Goal: Contribute content: Add original content to the website for others to see

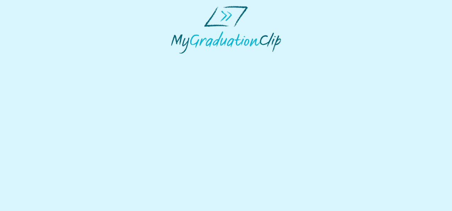
select select "**********"
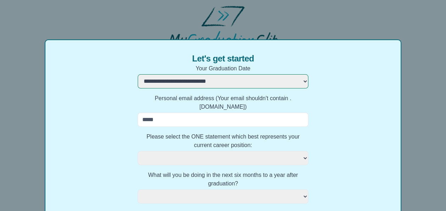
scroll to position [28, 0]
click at [244, 113] on input "Personal email address (Your email shouldn't contain .ac.uk)" at bounding box center [223, 120] width 171 height 14
type input "**********"
select July
select select
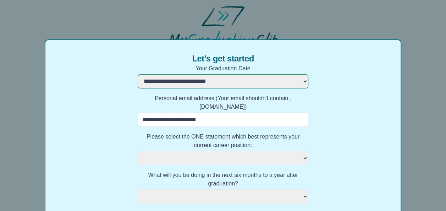
select July
select select
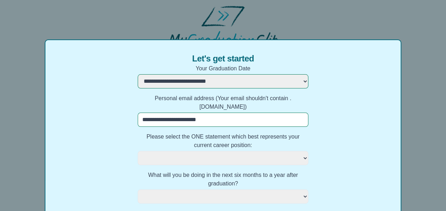
type input "**********"
select July
select select
select July
select select
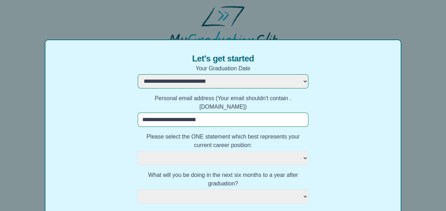
click at [237, 151] on July "**********" at bounding box center [223, 158] width 171 height 14
select July
select select
click at [361, 163] on div "**********" at bounding box center [223, 175] width 357 height 273
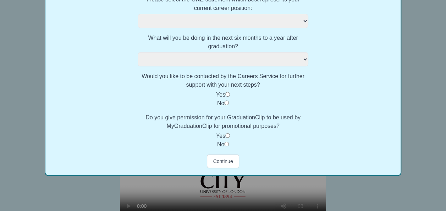
scroll to position [0, 0]
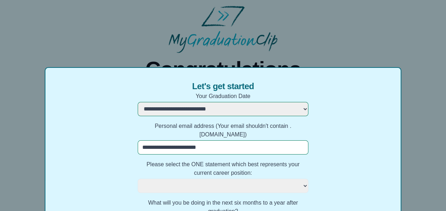
click at [291, 21] on div "**********" at bounding box center [223, 105] width 446 height 211
click at [274, 179] on July "**********" at bounding box center [223, 186] width 171 height 14
select July "**********"
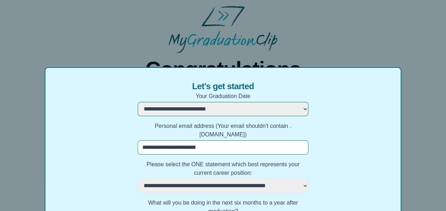
click at [138, 179] on July "**********" at bounding box center [223, 186] width 171 height 14
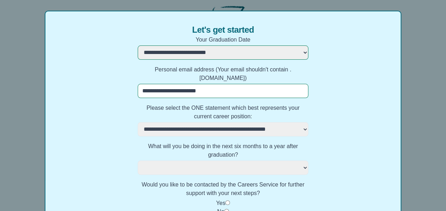
scroll to position [57, 0]
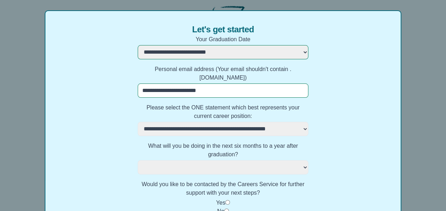
click at [219, 160] on select "**********" at bounding box center [223, 167] width 171 height 14
select select "**********"
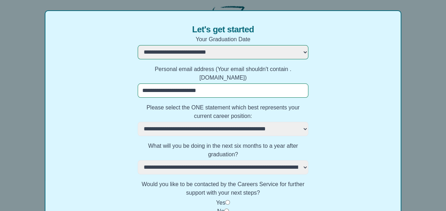
click at [138, 160] on select "**********" at bounding box center [223, 167] width 171 height 14
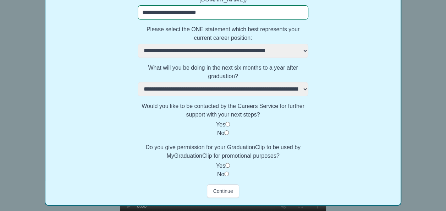
scroll to position [136, 0]
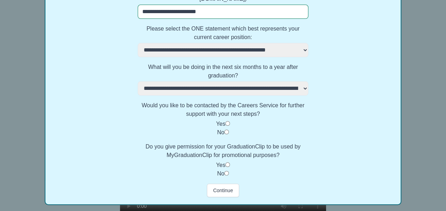
click at [224, 169] on div "No" at bounding box center [223, 173] width 171 height 9
click at [222, 184] on button "Continue" at bounding box center [223, 190] width 32 height 13
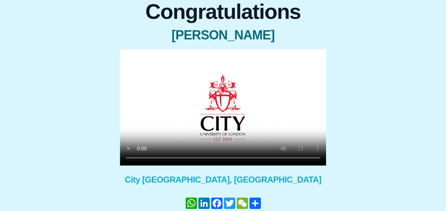
scroll to position [0, 0]
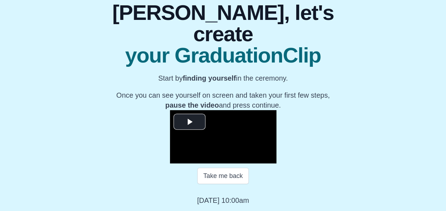
scroll to position [113, 0]
click at [237, 171] on button "Take me back" at bounding box center [222, 176] width 51 height 16
click at [190, 122] on span "Video Player" at bounding box center [190, 122] width 0 height 0
click at [218, 175] on button "Take me back" at bounding box center [222, 176] width 51 height 16
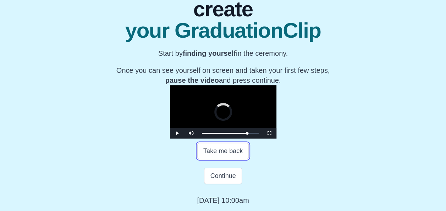
click at [247, 134] on div "0:50:43 Progress : 0%" at bounding box center [224, 133] width 45 height 1
click at [177, 133] on span "Video Player" at bounding box center [177, 133] width 0 height 0
click at [234, 105] on video "Video Player" at bounding box center [223, 111] width 107 height 53
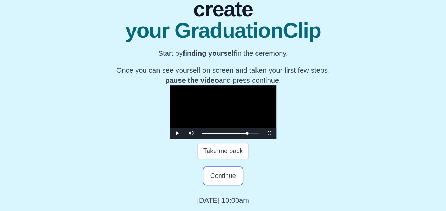
click at [229, 179] on button "Continue" at bounding box center [223, 176] width 38 height 16
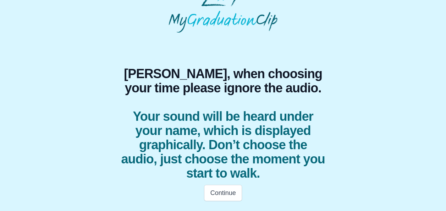
scroll to position [20, 0]
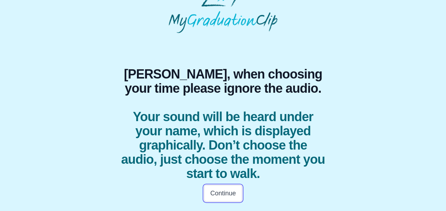
click at [221, 195] on button "Continue" at bounding box center [223, 193] width 38 height 16
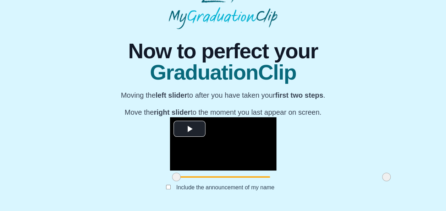
scroll to position [96, 0]
click at [190, 129] on span "Video Player" at bounding box center [190, 129] width 0 height 0
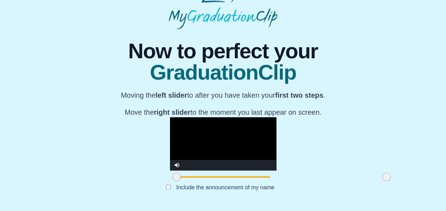
drag, startPoint x: 118, startPoint y: 177, endPoint x: 108, endPoint y: 177, distance: 9.6
click at [108, 177] on div "**********" at bounding box center [223, 117] width 435 height 176
drag, startPoint x: 328, startPoint y: 174, endPoint x: 311, endPoint y: 175, distance: 17.5
click at [365, 175] on span at bounding box center [369, 177] width 9 height 9
click at [276, 117] on video "Video Player" at bounding box center [223, 143] width 107 height 53
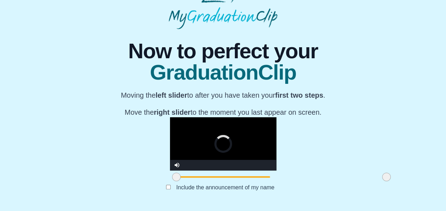
drag, startPoint x: 311, startPoint y: 179, endPoint x: 337, endPoint y: 177, distance: 26.3
click at [337, 177] on div "**********" at bounding box center [223, 117] width 435 height 176
click at [264, 117] on video "Video Player" at bounding box center [223, 143] width 107 height 53
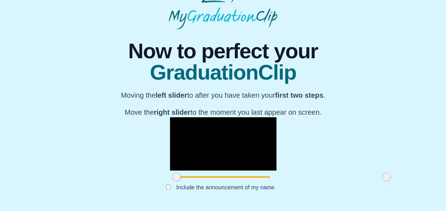
click at [382, 178] on span at bounding box center [386, 177] width 9 height 9
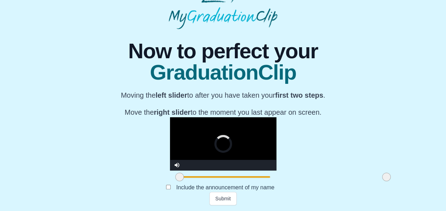
drag, startPoint x: 118, startPoint y: 178, endPoint x: 124, endPoint y: 178, distance: 5.7
click at [175, 178] on span at bounding box center [179, 177] width 9 height 9
click at [170, 117] on video "Video Player" at bounding box center [223, 143] width 107 height 53
drag, startPoint x: 124, startPoint y: 178, endPoint x: 128, endPoint y: 178, distance: 3.6
click at [181, 178] on span at bounding box center [185, 177] width 9 height 9
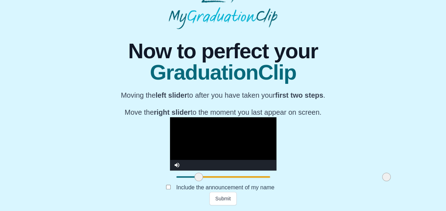
drag, startPoint x: 128, startPoint y: 178, endPoint x: 141, endPoint y: 178, distance: 13.1
click at [195, 178] on span at bounding box center [199, 177] width 9 height 9
drag, startPoint x: 138, startPoint y: 176, endPoint x: 146, endPoint y: 176, distance: 8.2
click at [203, 176] on span at bounding box center [207, 177] width 9 height 9
click at [206, 176] on span at bounding box center [210, 177] width 9 height 9
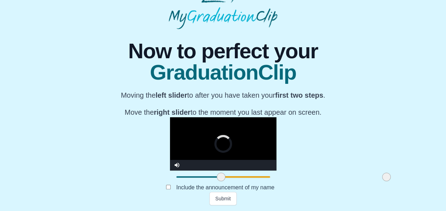
drag, startPoint x: 149, startPoint y: 176, endPoint x: 161, endPoint y: 177, distance: 11.4
click at [217, 177] on span at bounding box center [221, 177] width 9 height 9
drag, startPoint x: 162, startPoint y: 177, endPoint x: 168, endPoint y: 177, distance: 6.0
click at [222, 177] on span at bounding box center [226, 177] width 9 height 9
drag, startPoint x: 168, startPoint y: 177, endPoint x: 173, endPoint y: 177, distance: 5.3
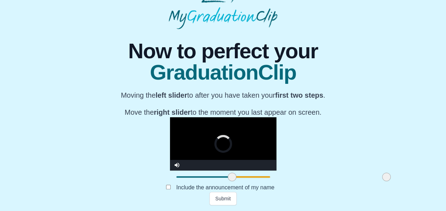
click at [228, 177] on span at bounding box center [232, 177] width 9 height 9
click at [231, 177] on span at bounding box center [235, 177] width 9 height 9
drag, startPoint x: 176, startPoint y: 177, endPoint x: 202, endPoint y: 174, distance: 25.7
click at [257, 174] on span at bounding box center [261, 177] width 9 height 9
drag, startPoint x: 331, startPoint y: 178, endPoint x: 312, endPoint y: 177, distance: 18.8
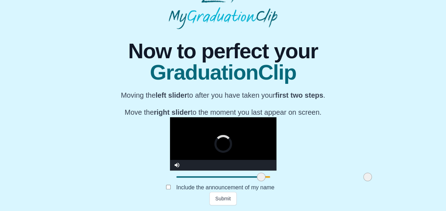
click at [364, 177] on span at bounding box center [368, 177] width 9 height 9
click at [361, 177] on span at bounding box center [365, 177] width 9 height 9
click at [231, 197] on button "Submit" at bounding box center [223, 198] width 28 height 13
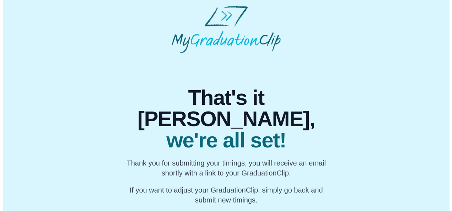
scroll to position [0, 0]
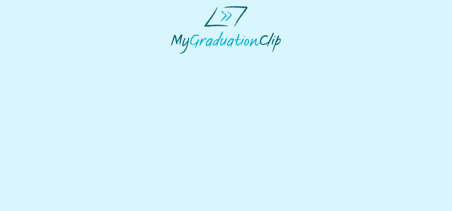
select select "**********"
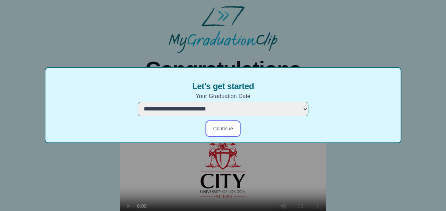
click at [227, 126] on button "Continue" at bounding box center [223, 128] width 32 height 13
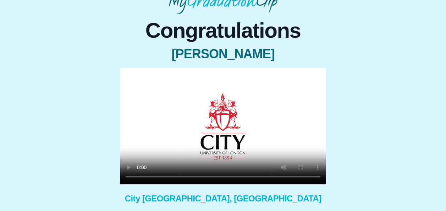
scroll to position [39, 0]
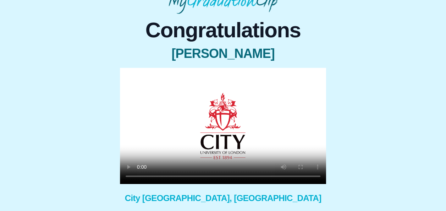
click at [211, 127] on video at bounding box center [223, 126] width 206 height 116
click at [271, 106] on video at bounding box center [223, 126] width 206 height 116
